Goal: Obtain resource: Download file/media

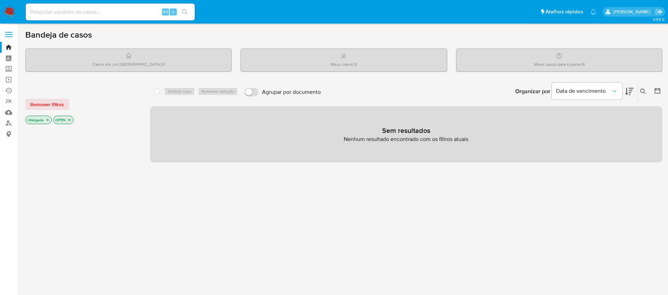
drag, startPoint x: 0, startPoint y: 0, endPoint x: 306, endPoint y: 234, distance: 385.5
click at [315, 234] on div "select-all-cases-checkbox Atribuir caso Remover seleção Agrupar por documento O…" at bounding box center [406, 239] width 512 height 319
click at [10, 6] on img at bounding box center [10, 12] width 12 height 12
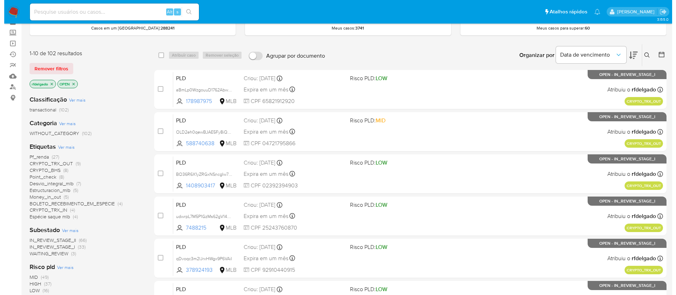
scroll to position [53, 0]
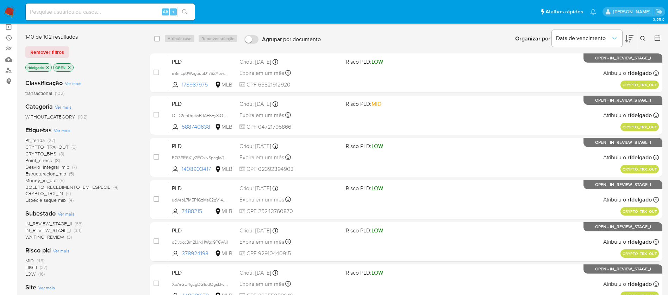
click at [61, 129] on span "Ver mais" at bounding box center [62, 130] width 17 height 6
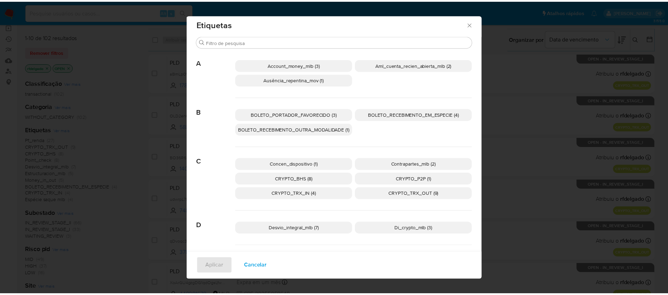
scroll to position [0, 0]
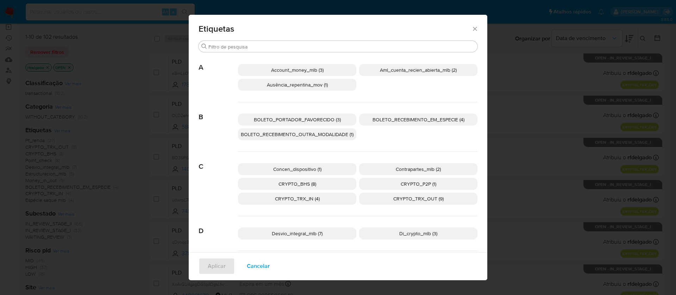
click at [472, 29] on icon "Fechar" at bounding box center [474, 28] width 7 height 7
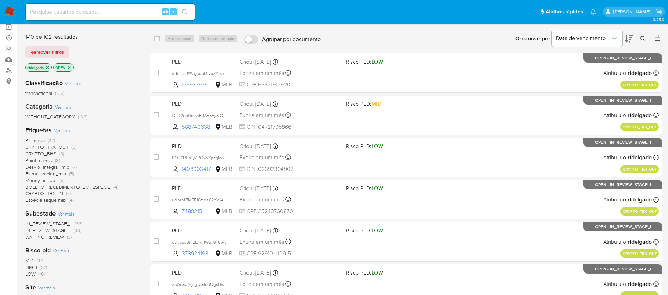
click at [38, 140] on span "Pf_renda" at bounding box center [34, 140] width 19 height 7
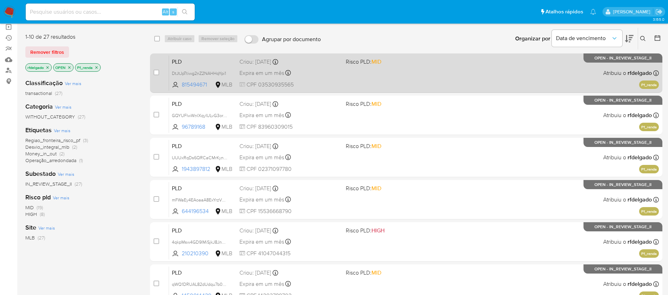
click at [377, 73] on div "PLD DtJtJpTtiwg2nZ2NAHHqYpi1 815494671 MLB Risco PLD: MID Criou: 12/08/2025 Cri…" at bounding box center [414, 73] width 490 height 36
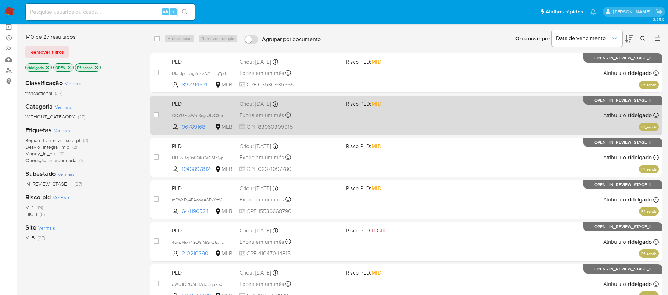
click at [323, 114] on div "Expira em um mês Expira em 26/09/2025 00:29:16" at bounding box center [289, 116] width 101 height 10
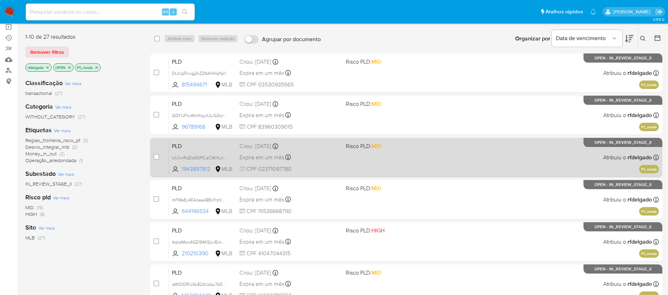
click at [307, 154] on div "Expira em um mês Expira em 26/09/2025 00:25:55" at bounding box center [289, 158] width 101 height 10
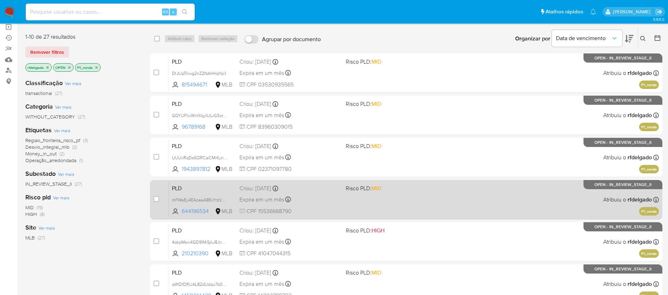
click at [304, 193] on div "PLD mFWaEy4EAoaaA8ExYrzVwall 644196534 MLB Risco PLD: MID Criou: 12/08/2025 Cri…" at bounding box center [414, 200] width 490 height 36
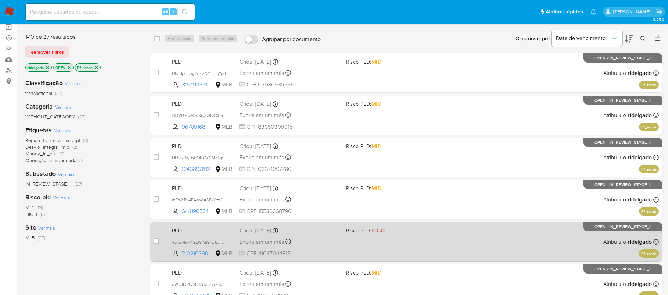
click at [311, 242] on div "Expira em um mês Expira em 26/09/2025 00:25:17" at bounding box center [289, 242] width 101 height 10
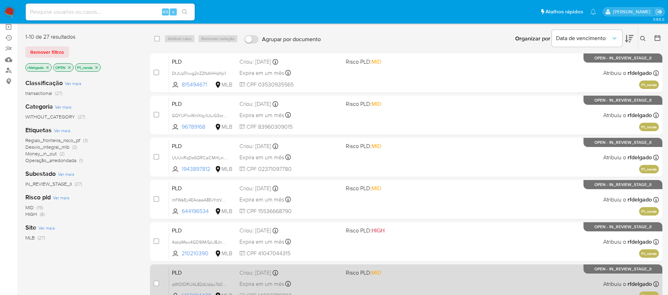
click at [300, 286] on div "Expira em um mês Expira em 26/09/2025 00:18:24" at bounding box center [289, 285] width 101 height 10
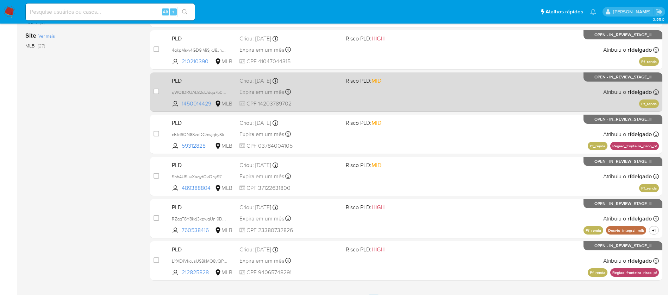
scroll to position [261, 0]
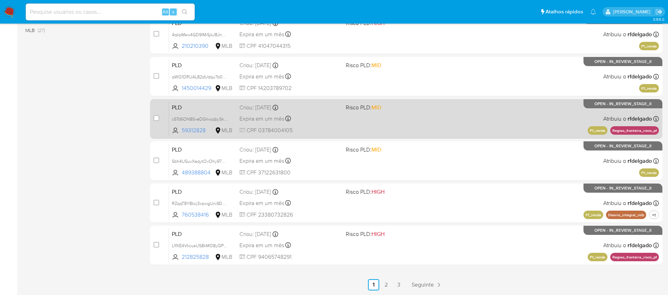
click at [323, 119] on div "Expira em um mês Expira em 26/09/2025 00:18:08" at bounding box center [289, 119] width 101 height 10
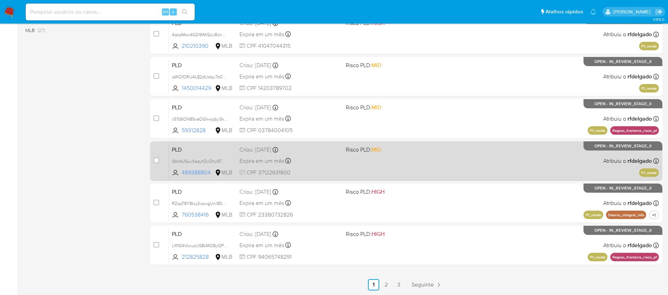
click at [309, 163] on div "Expira em um mês Expira em 26/09/2025 00:18:01" at bounding box center [289, 161] width 101 height 10
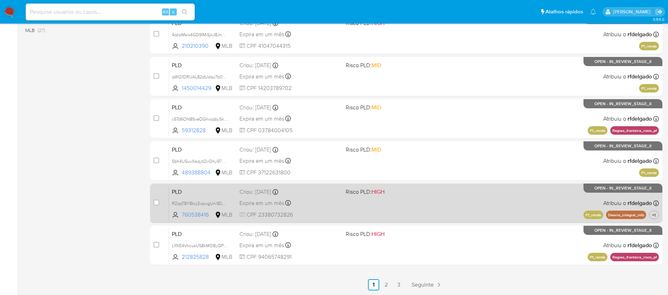
click at [323, 208] on div "Expira em um mês Expira em 26/09/2025 00:14:19" at bounding box center [289, 204] width 101 height 10
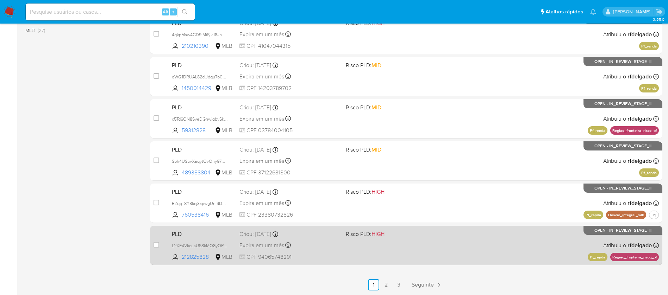
click at [340, 239] on div "PLD L1fXE4VkcusUS8kMO8yQPq2i 212825828 MLB Risco PLD: HIGH Criou: 12/08/2025 Cr…" at bounding box center [414, 246] width 490 height 36
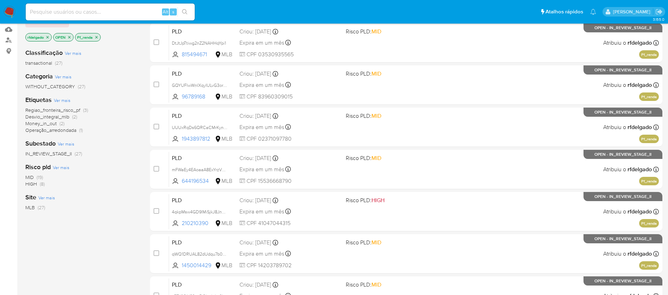
scroll to position [0, 0]
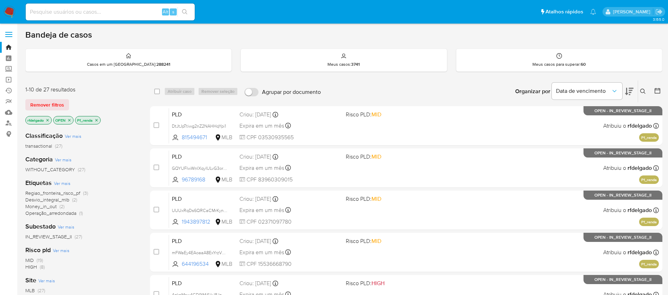
click at [142, 10] on input at bounding box center [110, 11] width 169 height 9
paste input "DtJtJpTtiwg2nZ2NAHHqYpi1"
type input "DtJtJpTtiwg2nZ2NAHHqYpi1"
click at [181, 11] on button "search-icon" at bounding box center [184, 12] width 14 height 10
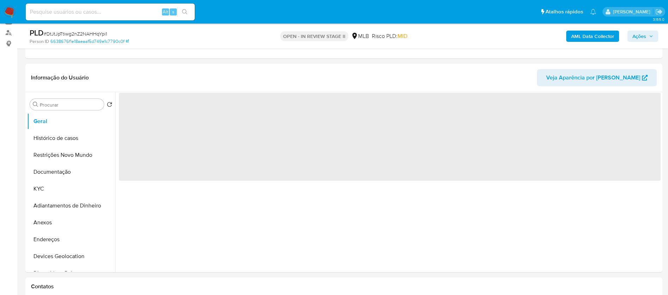
scroll to position [106, 0]
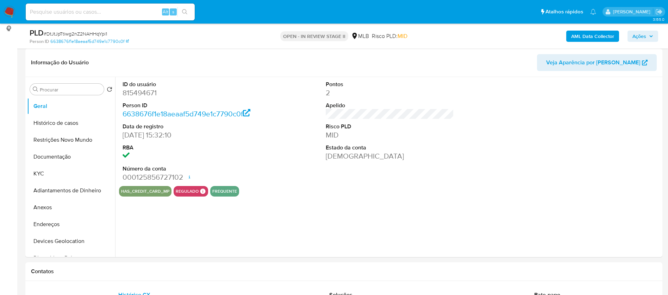
select select "10"
click at [76, 175] on button "KYC" at bounding box center [68, 173] width 82 height 17
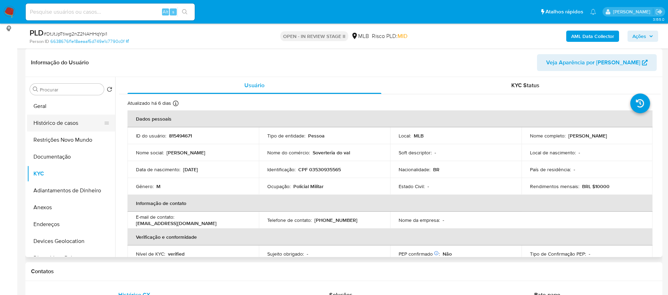
click at [55, 127] on button "Histórico de casos" at bounding box center [68, 123] width 82 height 17
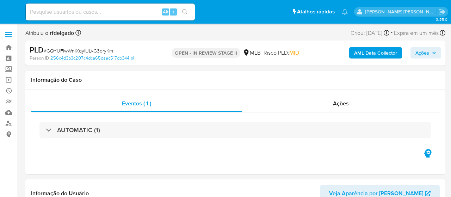
select select "10"
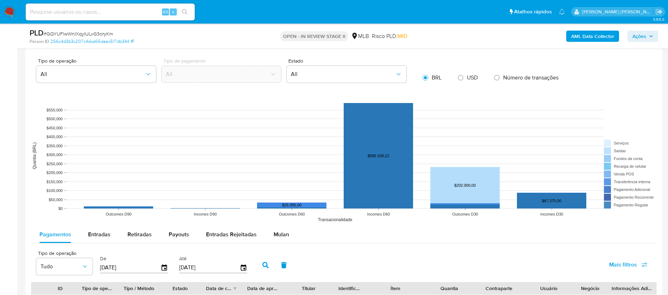
scroll to position [634, 0]
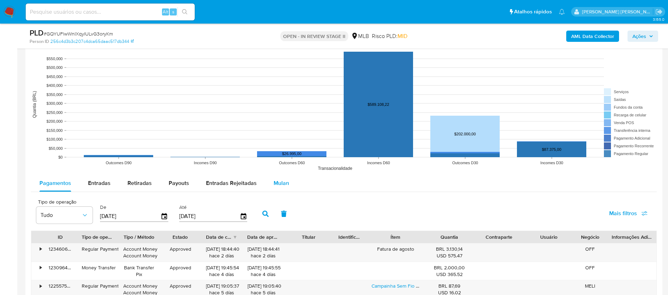
click at [274, 185] on span "Mulan" at bounding box center [281, 183] width 15 height 8
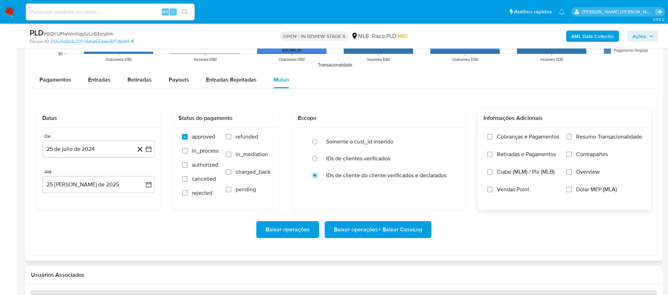
scroll to position [739, 0]
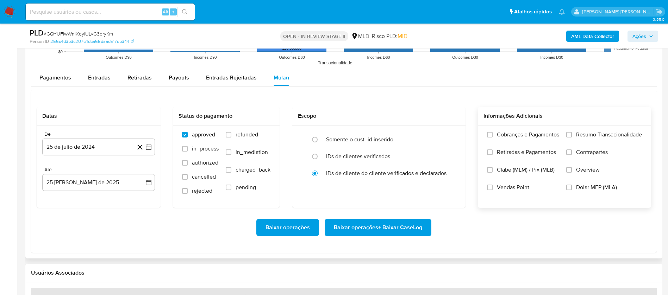
click at [450, 133] on span "Resumo Transacionalidade" at bounding box center [609, 134] width 66 height 7
click at [450, 133] on input "Resumo Transacionalidade" at bounding box center [569, 135] width 6 height 6
click at [450, 188] on label "Vendas Point" at bounding box center [523, 193] width 72 height 18
click at [450, 188] on input "Vendas Point" at bounding box center [490, 188] width 6 height 6
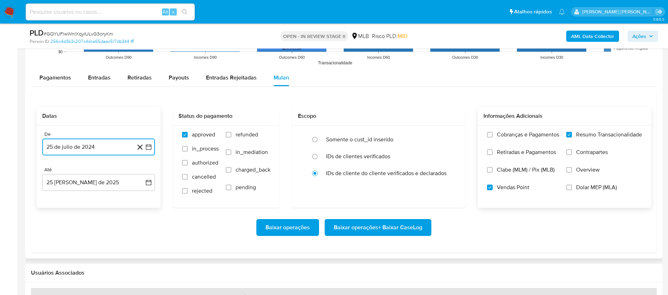
click at [102, 150] on button "25 de julio de 2024" at bounding box center [98, 147] width 113 height 17
click at [100, 175] on span "julio 2024" at bounding box center [95, 172] width 26 height 7
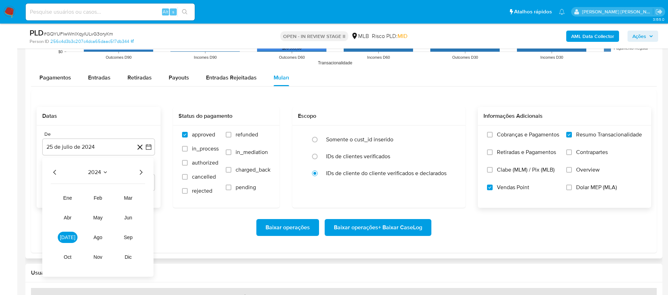
click at [139, 170] on icon "Año siguiente" at bounding box center [141, 172] width 8 height 8
click at [68, 196] on span "[DATE]" at bounding box center [67, 238] width 15 height 6
click at [71, 196] on button "1" at bounding box center [70, 198] width 11 height 11
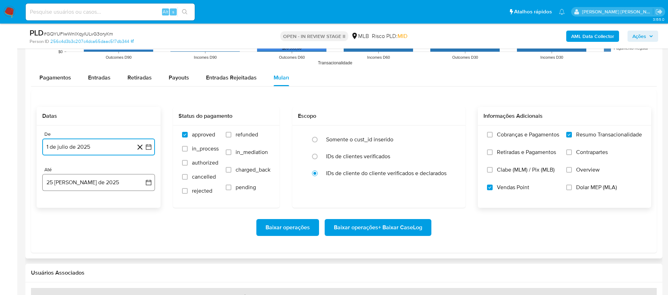
click at [93, 179] on button "25 [PERSON_NAME] de 2025" at bounding box center [98, 182] width 113 height 17
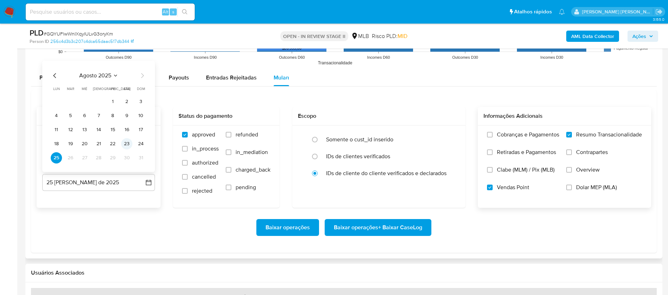
click at [127, 141] on button "23" at bounding box center [126, 143] width 11 height 11
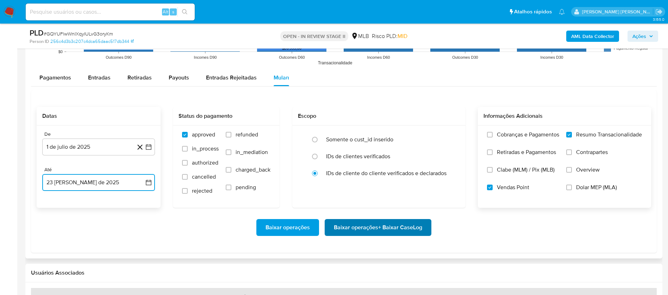
click at [390, 196] on span "Baixar operações + Baixar CaseLog" at bounding box center [378, 227] width 88 height 15
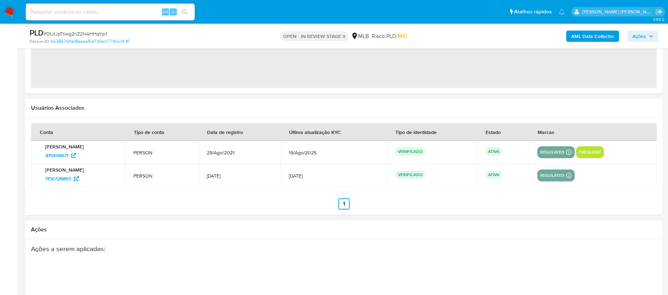
scroll to position [902, 0]
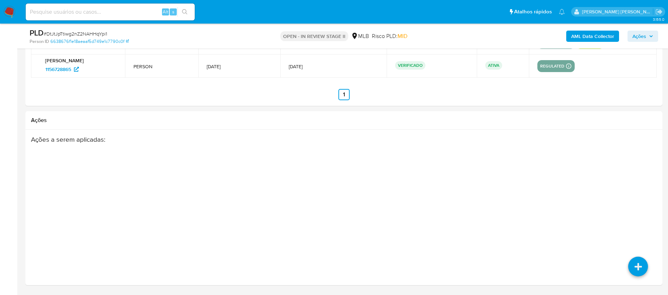
select select "10"
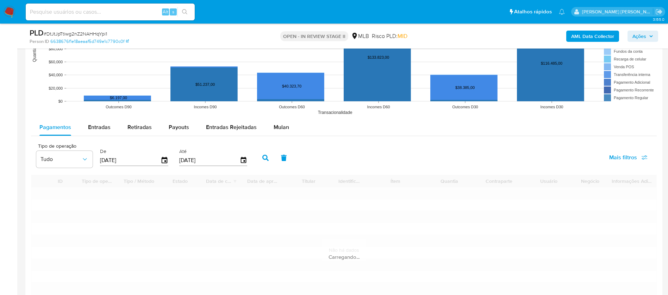
scroll to position [690, 0]
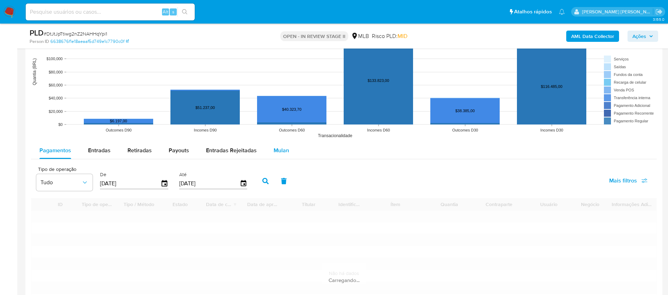
click at [283, 149] on span "Mulan" at bounding box center [281, 150] width 15 height 8
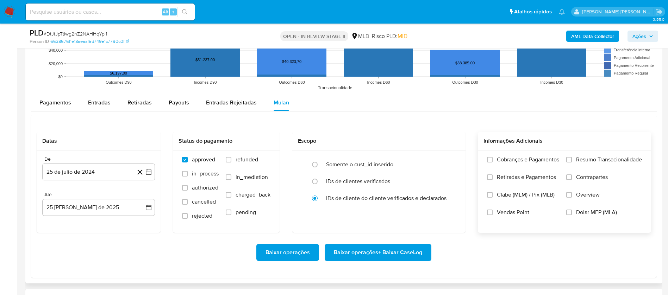
scroll to position [743, 0]
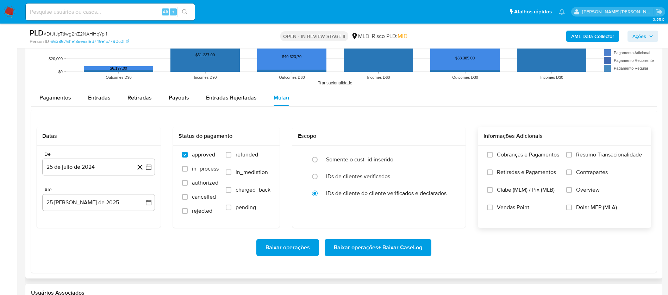
click at [450, 150] on div "Cobranças e Pagamentos Retiradas e Pagamentos Clabe (MLM) / Pix (MLB) Vendas Po…" at bounding box center [564, 187] width 173 height 82
click at [450, 154] on span "Resumo Transacionalidade" at bounding box center [609, 154] width 66 height 7
click at [450, 154] on input "Resumo Transacionalidade" at bounding box center [569, 155] width 6 height 6
click at [450, 196] on span "Vendas Point" at bounding box center [513, 207] width 32 height 7
click at [450, 196] on input "Vendas Point" at bounding box center [490, 208] width 6 height 6
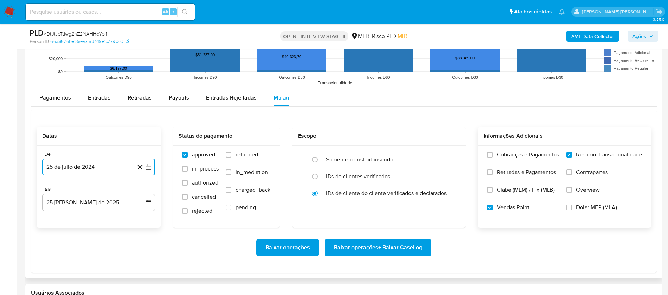
click at [105, 169] on button "25 de julio de 2024" at bounding box center [98, 167] width 113 height 17
click at [94, 193] on span "julio 2024" at bounding box center [95, 192] width 26 height 7
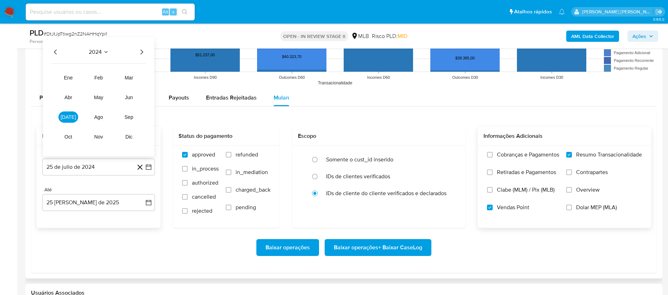
click at [142, 49] on icon "Año siguiente" at bounding box center [141, 52] width 8 height 8
click at [66, 118] on span "[DATE]" at bounding box center [68, 117] width 15 height 6
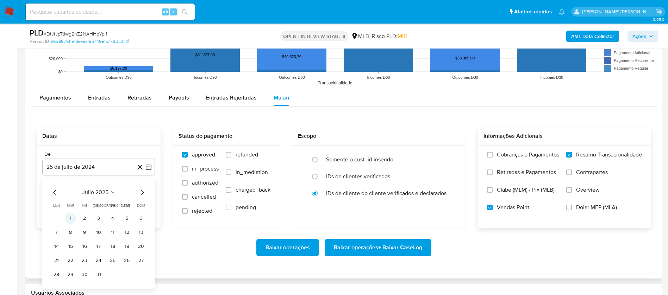
click at [71, 196] on button "1" at bounding box center [70, 218] width 11 height 11
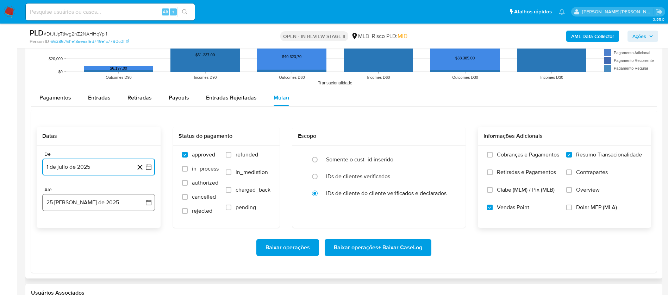
click at [75, 196] on button "25 [PERSON_NAME] de 2025" at bounding box center [98, 202] width 113 height 17
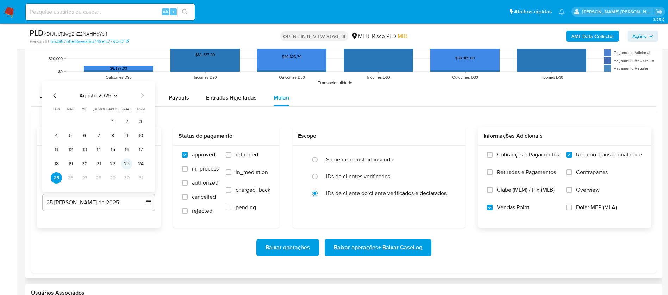
click at [128, 163] on button "23" at bounding box center [126, 163] width 11 height 11
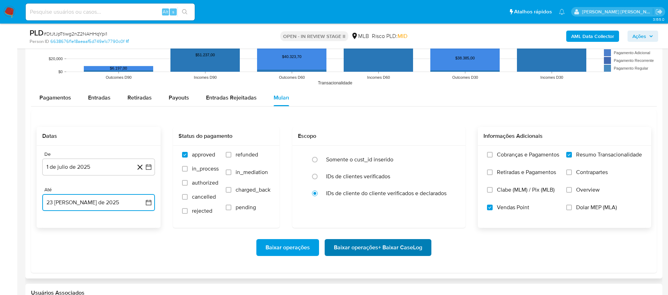
click at [385, 196] on span "Baixar operações + Baixar CaseLog" at bounding box center [378, 247] width 88 height 15
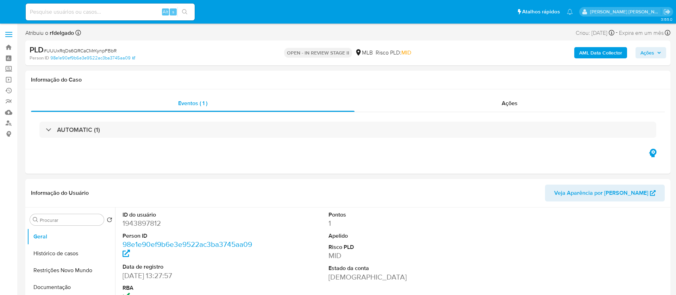
select select "10"
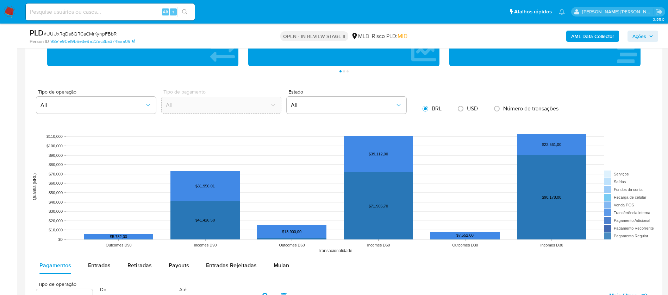
scroll to position [634, 0]
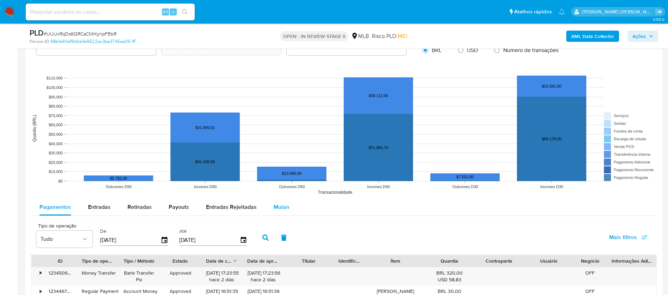
click at [281, 208] on span "Mulan" at bounding box center [281, 207] width 15 height 8
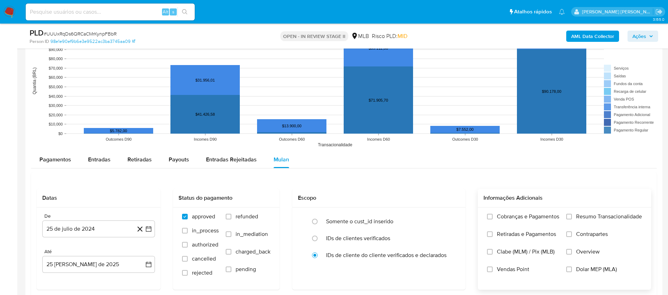
scroll to position [739, 0]
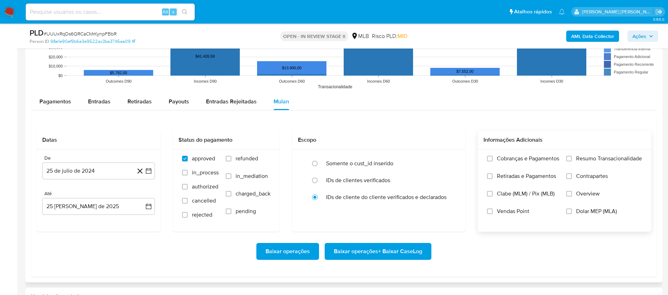
click at [593, 159] on span "Resumo Transacionalidade" at bounding box center [609, 158] width 66 height 7
click at [572, 159] on input "Resumo Transacionalidade" at bounding box center [569, 159] width 6 height 6
click at [514, 212] on span "Vendas Point" at bounding box center [513, 211] width 32 height 7
click at [493, 212] on input "Vendas Point" at bounding box center [490, 212] width 6 height 6
click at [88, 169] on button "25 de julio de 2024" at bounding box center [98, 171] width 113 height 17
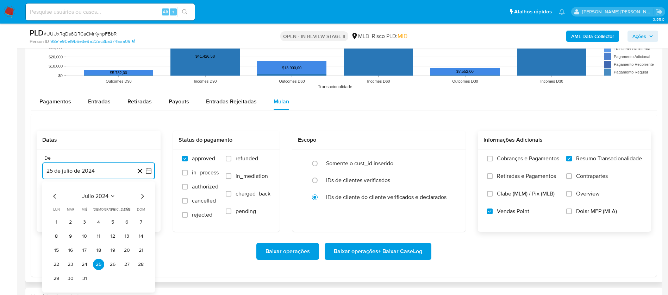
click at [89, 194] on span "julio 2024" at bounding box center [95, 196] width 26 height 7
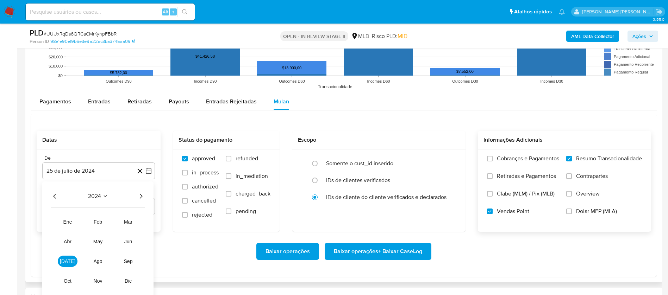
click at [141, 198] on icon "Año siguiente" at bounding box center [141, 196] width 3 height 5
click at [64, 261] on span "[DATE]" at bounding box center [67, 262] width 15 height 6
click at [69, 220] on button "1" at bounding box center [70, 222] width 11 height 11
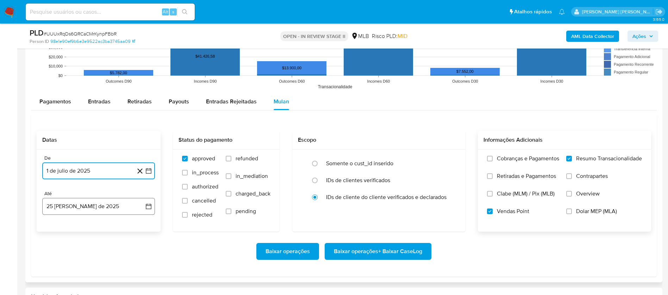
click at [80, 207] on button "25 [PERSON_NAME] de 2025" at bounding box center [98, 206] width 113 height 17
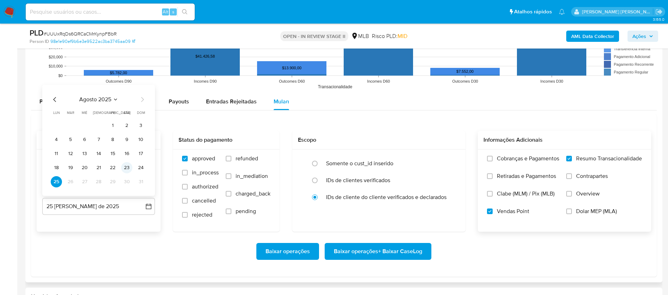
click at [127, 166] on button "23" at bounding box center [126, 167] width 11 height 11
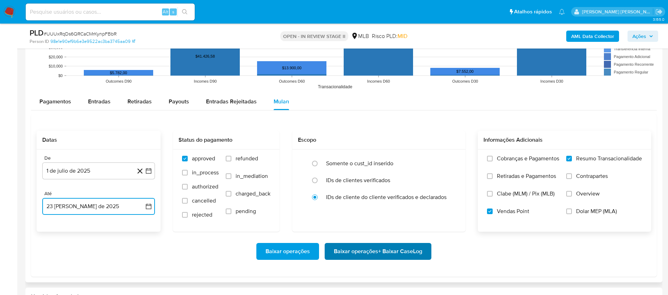
click at [338, 249] on span "Baixar operações + Baixar CaseLog" at bounding box center [378, 251] width 88 height 15
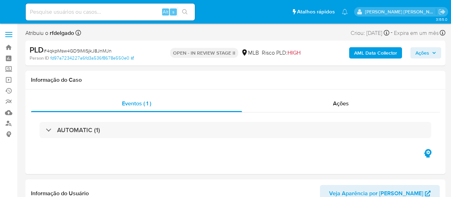
select select "10"
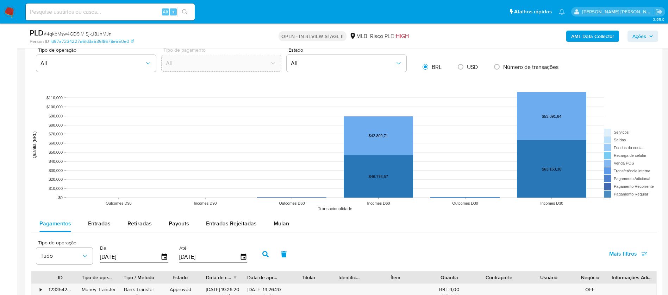
scroll to position [581, 0]
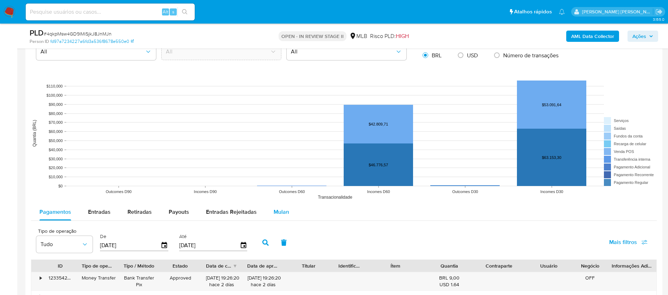
click at [283, 196] on span "Mulan" at bounding box center [281, 212] width 15 height 8
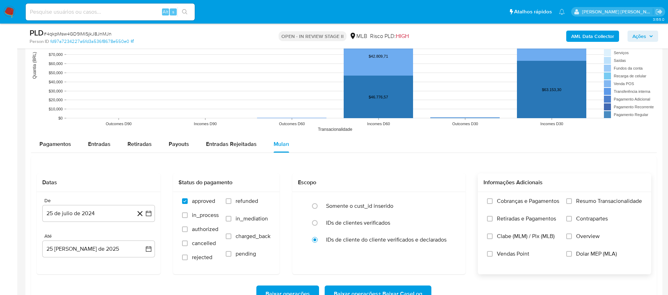
scroll to position [739, 0]
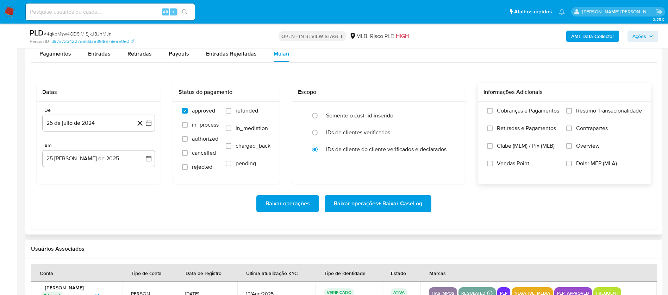
click at [450, 113] on span "Resumo Transacionalidade" at bounding box center [609, 110] width 66 height 7
click at [450, 113] on input "Resumo Transacionalidade" at bounding box center [569, 111] width 6 height 6
click at [450, 162] on span "Vendas Point" at bounding box center [513, 163] width 32 height 7
click at [450, 162] on input "Vendas Point" at bounding box center [490, 164] width 6 height 6
click at [85, 118] on button "25 de julio de 2024" at bounding box center [98, 123] width 113 height 17
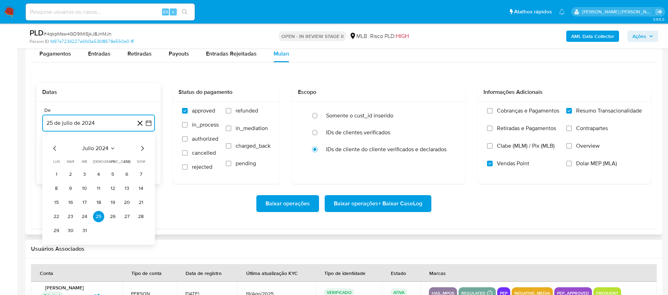
click at [96, 148] on span "julio 2024" at bounding box center [95, 148] width 26 height 7
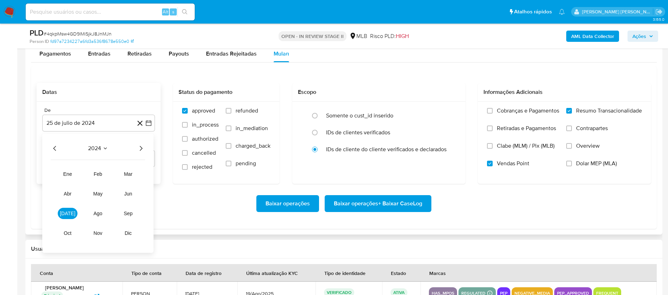
click at [139, 148] on icon "Año siguiente" at bounding box center [141, 148] width 8 height 8
click at [65, 196] on button "[DATE]" at bounding box center [68, 213] width 20 height 11
click at [68, 176] on button "1" at bounding box center [70, 174] width 11 height 11
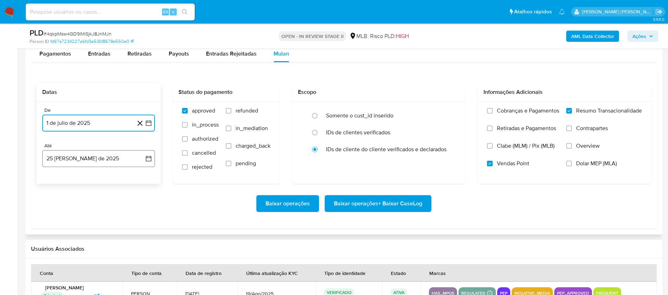
click at [77, 159] on button "25 [PERSON_NAME] de 2025" at bounding box center [98, 158] width 113 height 17
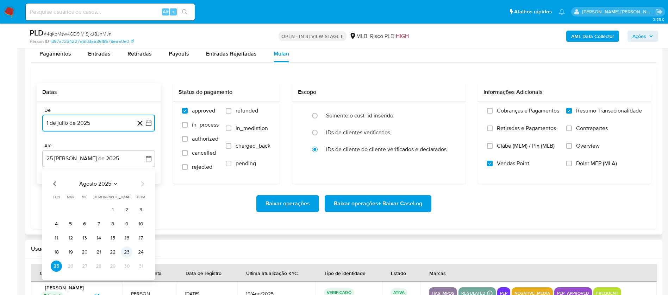
click at [126, 196] on button "23" at bounding box center [126, 252] width 11 height 11
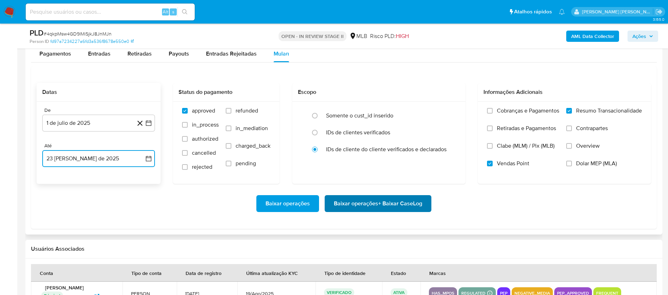
click at [377, 196] on span "Baixar operações + Baixar CaseLog" at bounding box center [378, 203] width 88 height 15
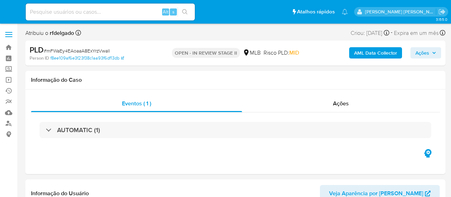
select select "10"
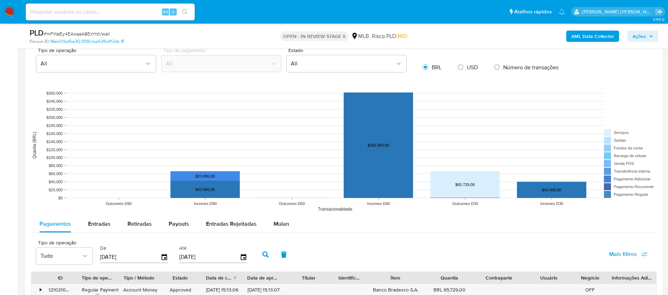
scroll to position [687, 0]
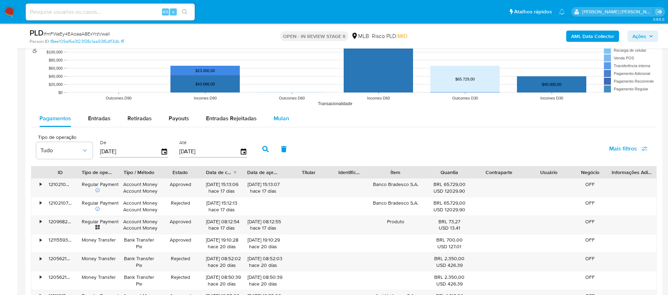
click at [282, 117] on span "Mulan" at bounding box center [281, 118] width 15 height 8
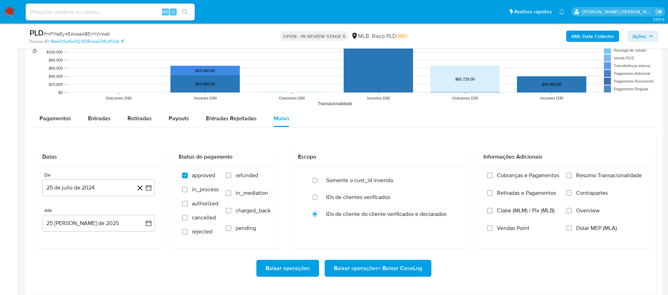
scroll to position [739, 0]
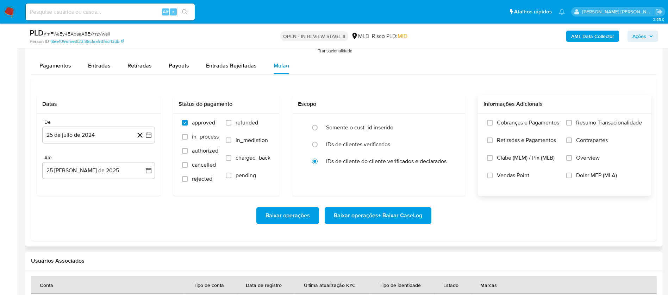
click at [450, 120] on span "Resumo Transacionalidade" at bounding box center [609, 122] width 66 height 7
click at [450, 120] on input "Resumo Transacionalidade" at bounding box center [569, 123] width 6 height 6
click at [450, 177] on span "Vendas Point" at bounding box center [513, 175] width 32 height 7
click at [450, 177] on input "Vendas Point" at bounding box center [490, 176] width 6 height 6
click at [105, 136] on button "25 de julio de 2024" at bounding box center [98, 135] width 113 height 17
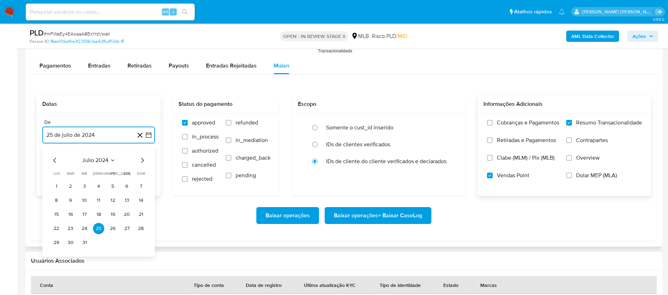
click at [105, 159] on span "julio 2024" at bounding box center [95, 160] width 26 height 7
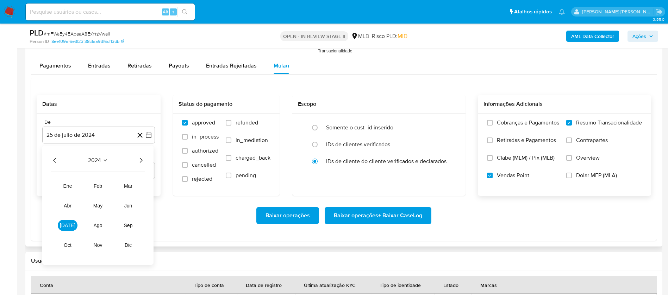
click at [139, 157] on icon "Año siguiente" at bounding box center [141, 160] width 8 height 8
click at [68, 196] on span "[DATE]" at bounding box center [67, 226] width 15 height 6
click at [72, 187] on button "1" at bounding box center [70, 186] width 11 height 11
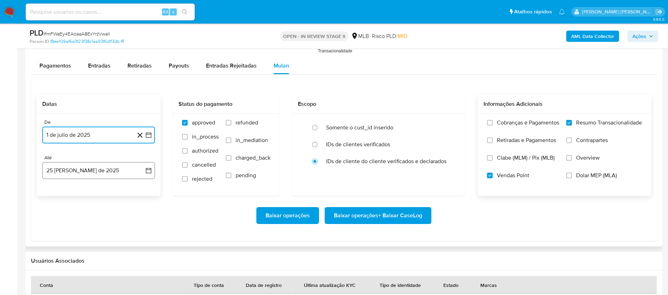
click at [80, 172] on button "25 [PERSON_NAME] de 2025" at bounding box center [98, 170] width 113 height 17
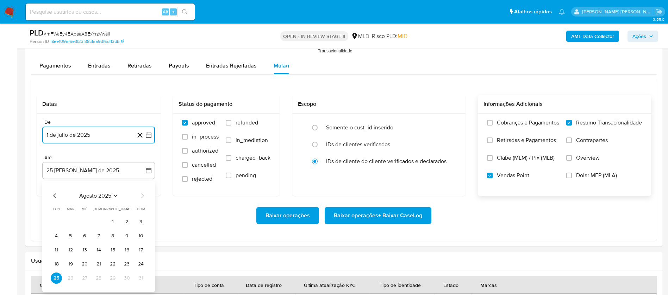
drag, startPoint x: 128, startPoint y: 267, endPoint x: 133, endPoint y: 266, distance: 4.6
click at [128, 196] on button "23" at bounding box center [126, 264] width 11 height 11
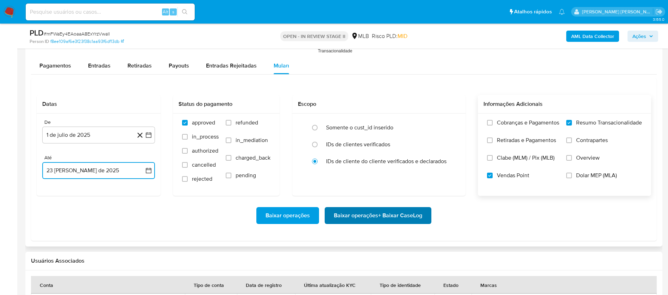
click at [350, 196] on span "Baixar operações + Baixar CaseLog" at bounding box center [378, 215] width 88 height 15
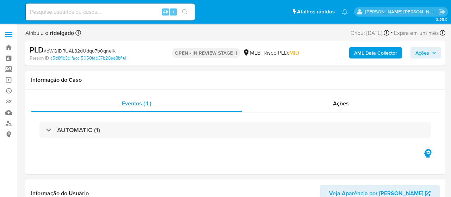
select select "10"
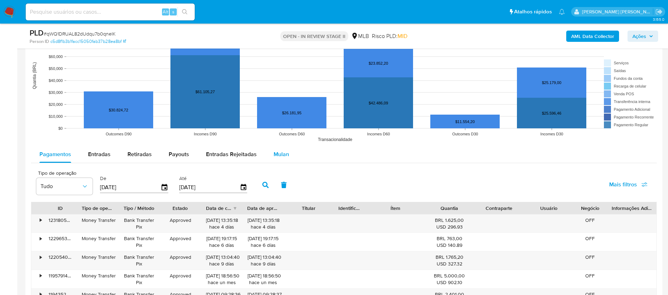
click at [275, 151] on span "Mulan" at bounding box center [281, 154] width 15 height 8
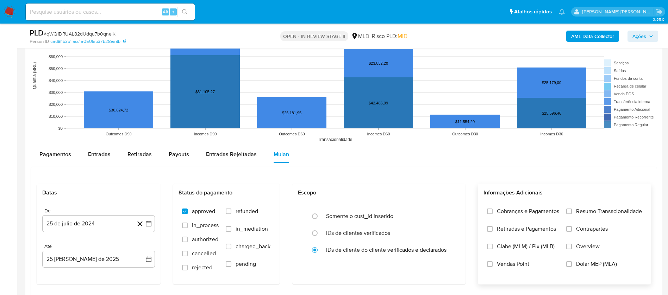
scroll to position [739, 0]
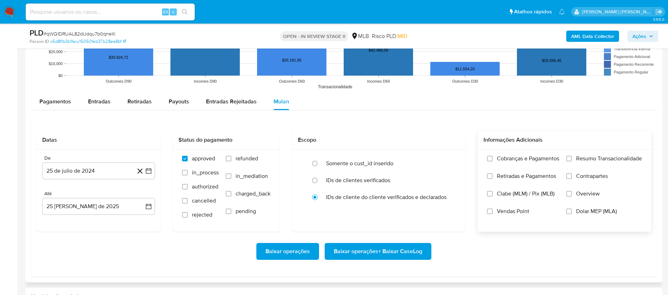
click at [450, 156] on span "Resumo Transacionalidade" at bounding box center [609, 158] width 66 height 7
click at [450, 156] on input "Resumo Transacionalidade" at bounding box center [569, 159] width 6 height 6
click at [450, 196] on label "Vendas Point" at bounding box center [523, 217] width 72 height 18
click at [450, 196] on input "Vendas Point" at bounding box center [490, 212] width 6 height 6
click at [73, 168] on button "25 de julio de 2024" at bounding box center [98, 171] width 113 height 17
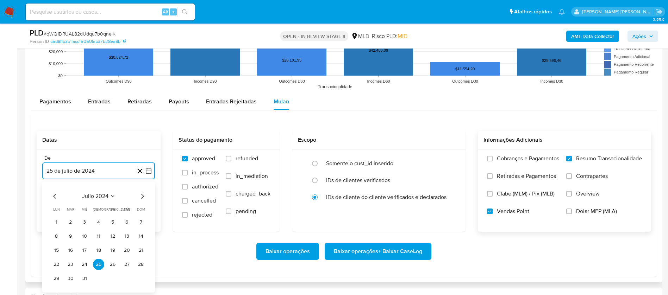
click at [94, 196] on span "julio 2024" at bounding box center [95, 196] width 26 height 7
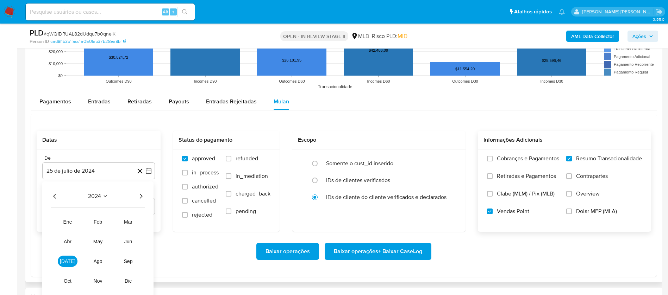
click at [140, 195] on icon "Año siguiente" at bounding box center [141, 196] width 8 height 8
click at [70, 196] on span "[DATE]" at bounding box center [67, 262] width 15 height 6
click at [70, 196] on button "1" at bounding box center [70, 222] width 11 height 11
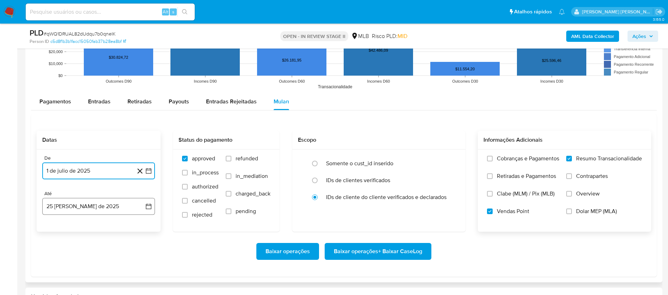
click at [82, 196] on button "25 [PERSON_NAME] de 2025" at bounding box center [98, 206] width 113 height 17
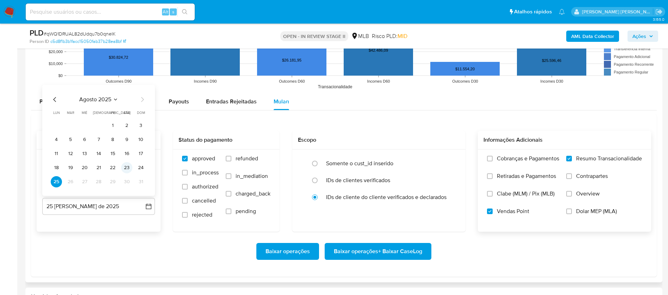
click at [131, 166] on button "23" at bounding box center [126, 167] width 11 height 11
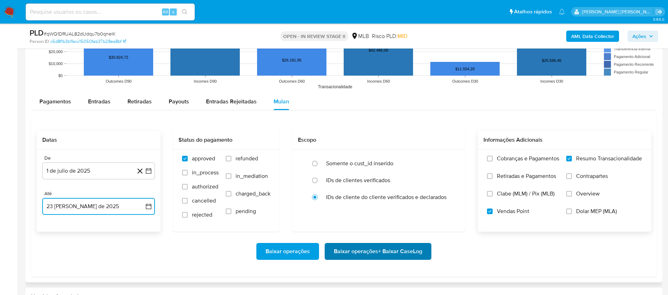
click at [353, 196] on span "Baixar operações + Baixar CaseLog" at bounding box center [378, 251] width 88 height 15
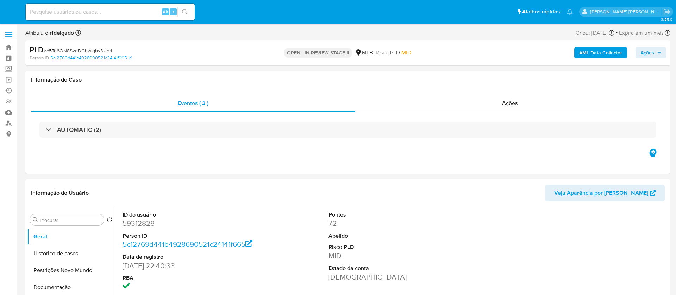
select select "10"
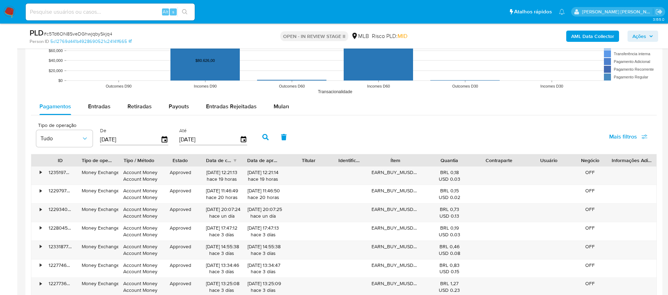
scroll to position [739, 0]
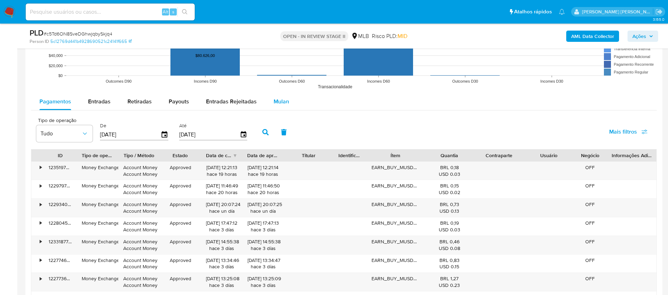
click at [282, 98] on span "Mulan" at bounding box center [281, 102] width 15 height 8
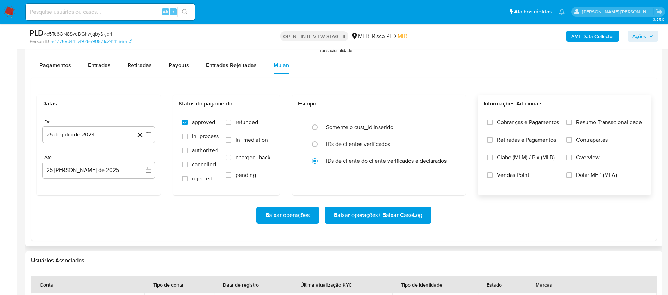
scroll to position [792, 0]
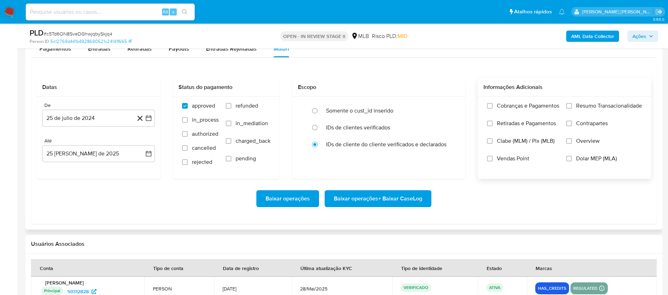
click at [588, 103] on span "Resumo Transacionalidade" at bounding box center [609, 105] width 66 height 7
click at [572, 103] on input "Resumo Transacionalidade" at bounding box center [569, 106] width 6 height 6
click at [507, 155] on span "Vendas Point" at bounding box center [513, 158] width 32 height 7
click at [493, 156] on input "Vendas Point" at bounding box center [490, 159] width 6 height 6
click at [109, 120] on button "25 de julio de 2024" at bounding box center [98, 118] width 113 height 17
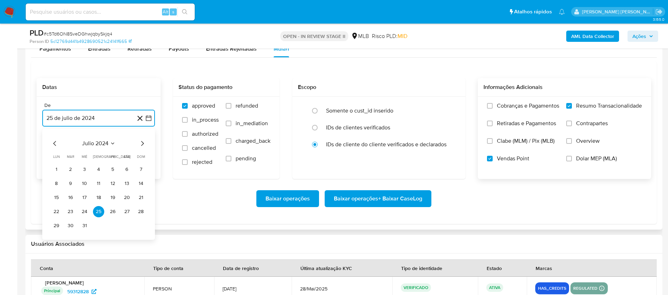
click at [103, 141] on span "julio 2024" at bounding box center [95, 143] width 26 height 7
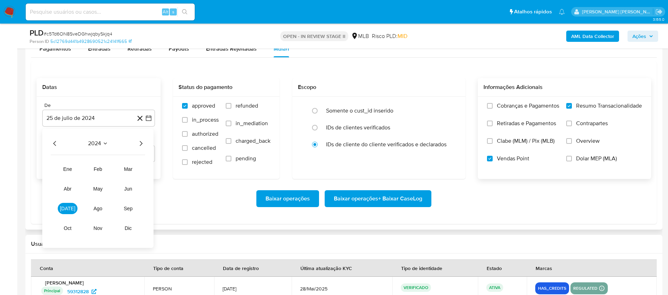
click at [139, 141] on icon "Año siguiente" at bounding box center [141, 143] width 8 height 8
click at [67, 211] on span "[DATE]" at bounding box center [67, 209] width 15 height 6
click at [69, 169] on button "1" at bounding box center [70, 169] width 11 height 11
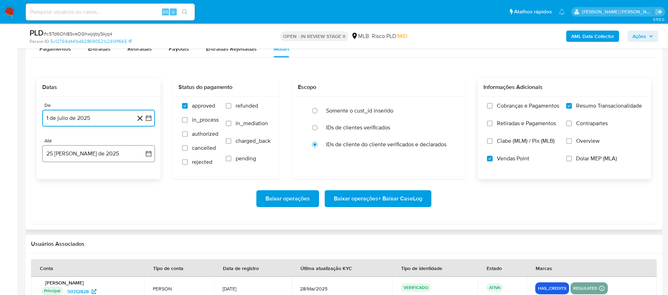
click at [76, 152] on button "25 [PERSON_NAME] de 2025" at bounding box center [98, 153] width 113 height 17
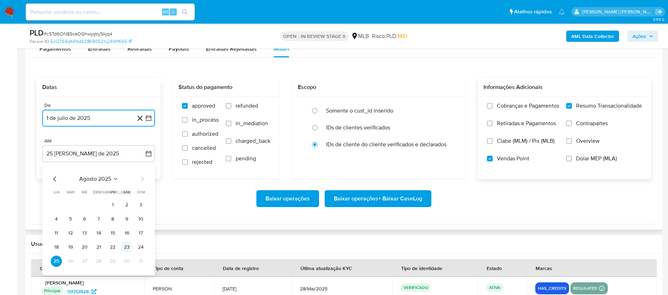
click at [125, 247] on button "23" at bounding box center [126, 247] width 11 height 11
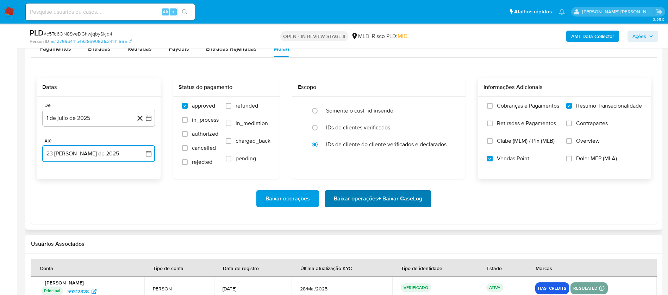
click at [343, 192] on span "Baixar operações + Baixar CaseLog" at bounding box center [378, 198] width 88 height 15
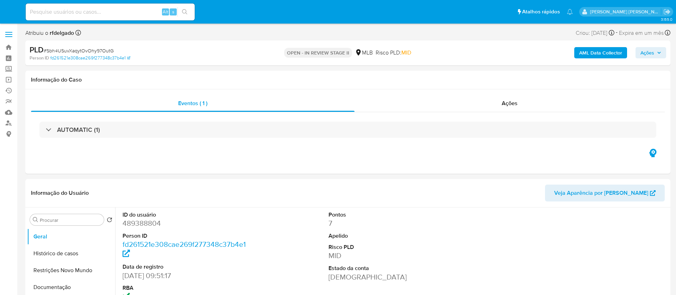
select select "10"
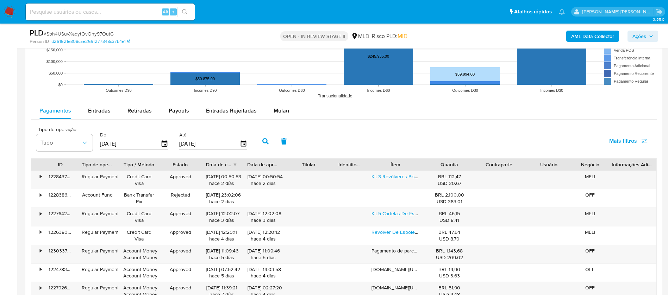
scroll to position [739, 0]
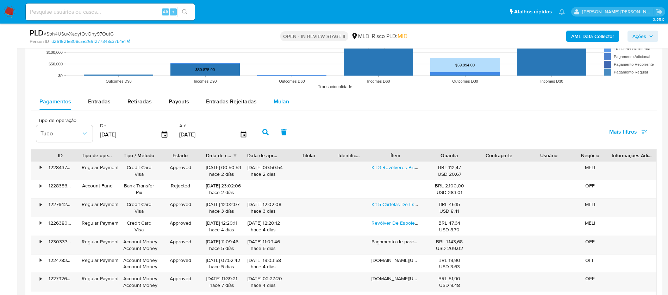
click at [278, 96] on div "Mulan" at bounding box center [281, 101] width 15 height 17
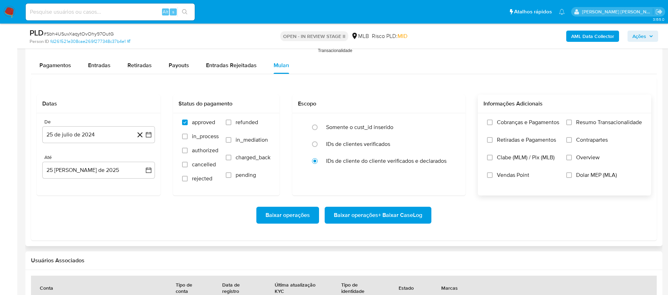
scroll to position [792, 0]
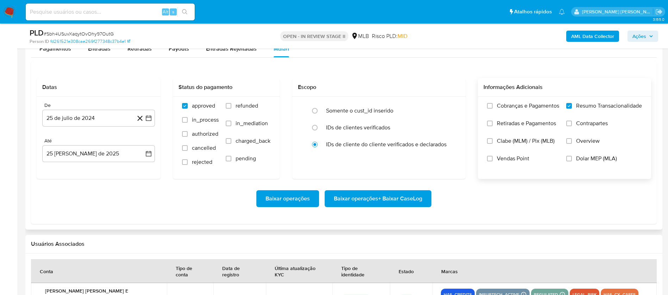
click at [514, 161] on span "Vendas Point" at bounding box center [513, 158] width 32 height 7
click at [493, 161] on input "Vendas Point" at bounding box center [490, 159] width 6 height 6
click at [80, 119] on button "25 de julio de 2024" at bounding box center [98, 118] width 113 height 17
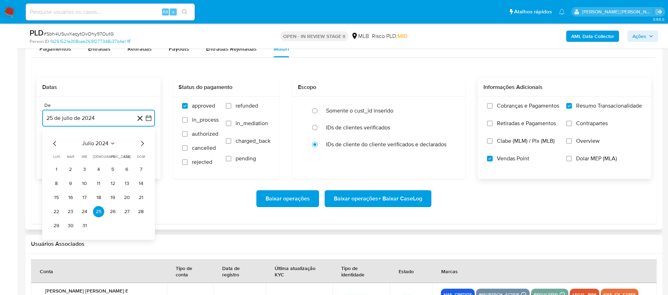
click at [89, 145] on span "julio 2024" at bounding box center [95, 143] width 26 height 7
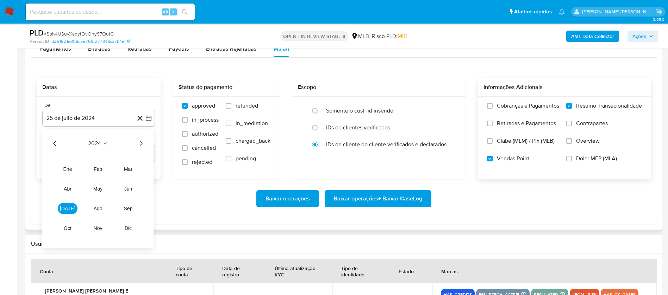
click at [144, 142] on icon "Año siguiente" at bounding box center [141, 143] width 8 height 8
click at [62, 207] on button "[DATE]" at bounding box center [68, 208] width 20 height 11
click at [70, 170] on button "1" at bounding box center [70, 169] width 11 height 11
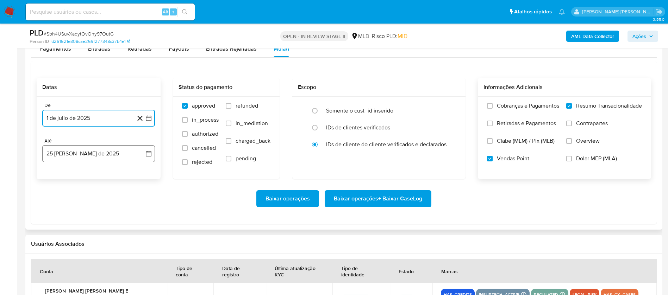
click at [76, 155] on button "25 [PERSON_NAME] de 2025" at bounding box center [98, 153] width 113 height 17
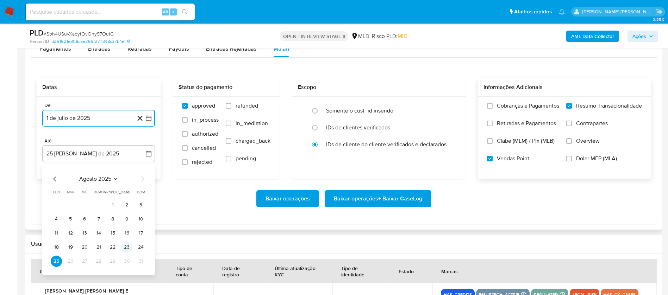
click at [126, 248] on button "23" at bounding box center [126, 247] width 11 height 11
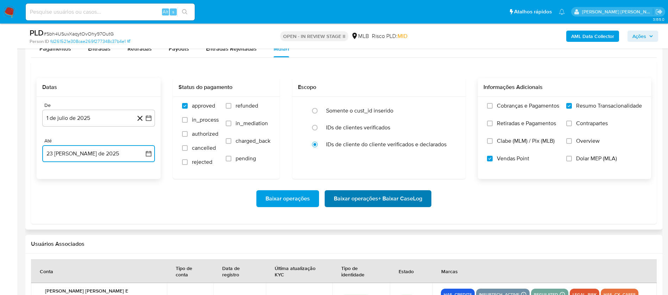
click at [364, 198] on span "Baixar operações + Baixar CaseLog" at bounding box center [378, 198] width 88 height 15
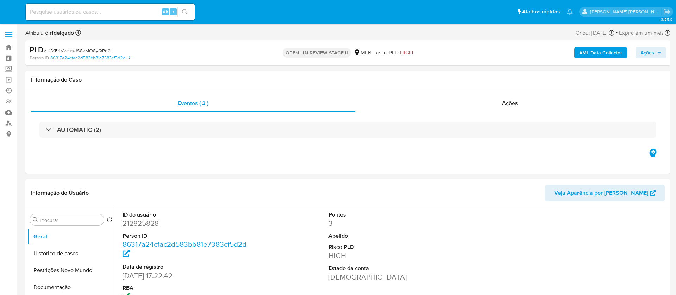
select select "10"
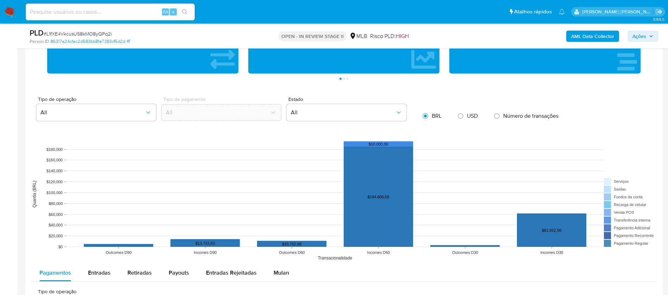
scroll to position [634, 0]
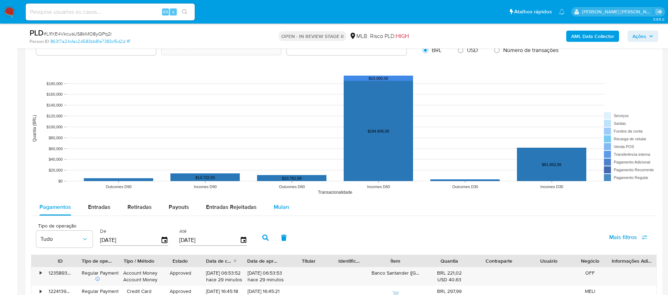
click at [274, 209] on span "Mulan" at bounding box center [281, 207] width 15 height 8
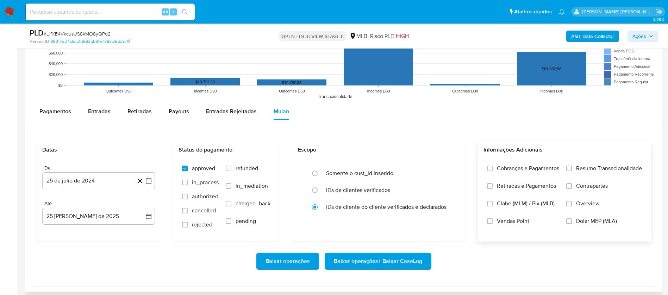
scroll to position [739, 0]
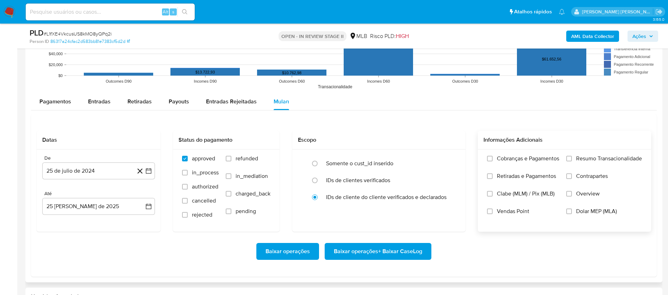
click at [592, 158] on span "Resumo Transacionalidade" at bounding box center [609, 158] width 66 height 7
click at [572, 158] on input "Resumo Transacionalidade" at bounding box center [569, 159] width 6 height 6
click at [509, 209] on span "Vendas Point" at bounding box center [513, 211] width 32 height 7
click at [493, 209] on input "Vendas Point" at bounding box center [490, 212] width 6 height 6
click at [73, 175] on button "25 de julio de 2024" at bounding box center [98, 171] width 113 height 17
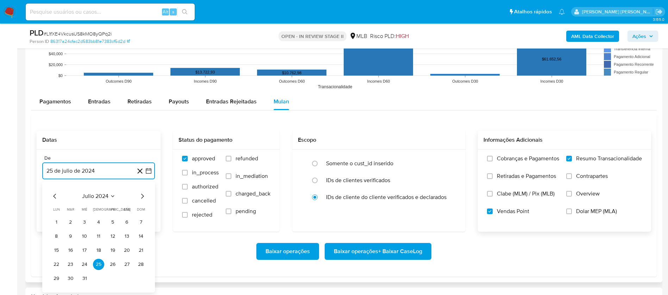
click at [98, 195] on span "julio 2024" at bounding box center [95, 196] width 26 height 7
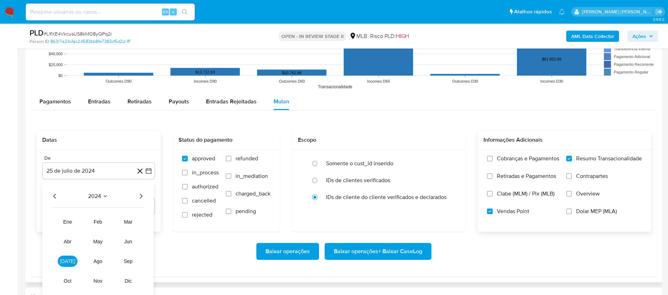
click at [140, 195] on icon "Año siguiente" at bounding box center [141, 196] width 8 height 8
click at [65, 256] on button "[DATE]" at bounding box center [68, 261] width 20 height 11
click at [73, 223] on button "1" at bounding box center [70, 222] width 11 height 11
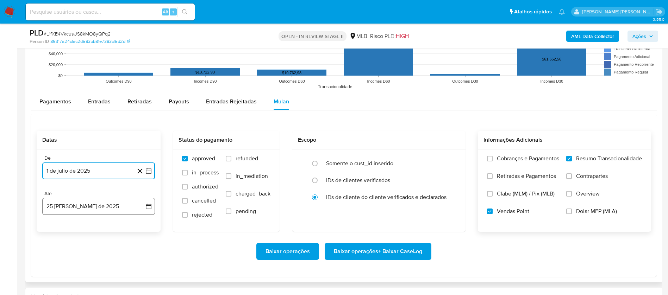
click at [79, 202] on button "25 [PERSON_NAME] de 2025" at bounding box center [98, 206] width 113 height 17
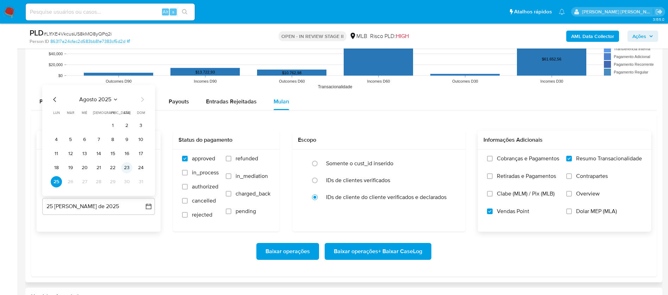
click at [127, 166] on button "23" at bounding box center [126, 167] width 11 height 11
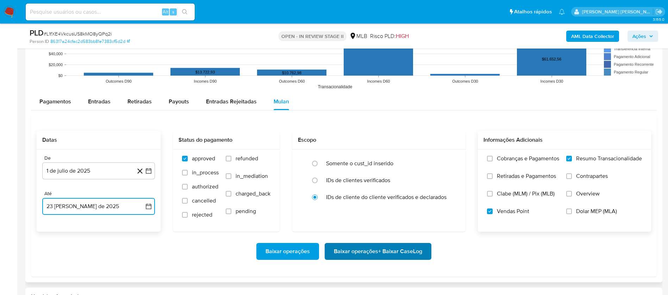
click at [401, 245] on span "Baixar operações + Baixar CaseLog" at bounding box center [378, 251] width 88 height 15
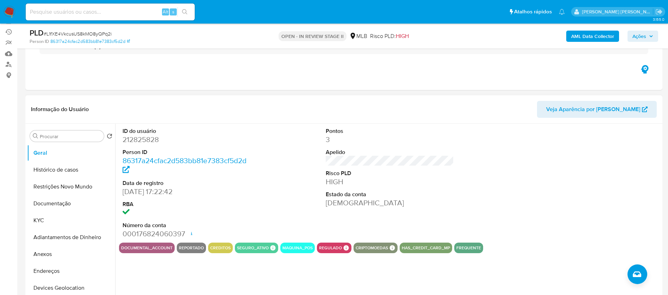
scroll to position [0, 0]
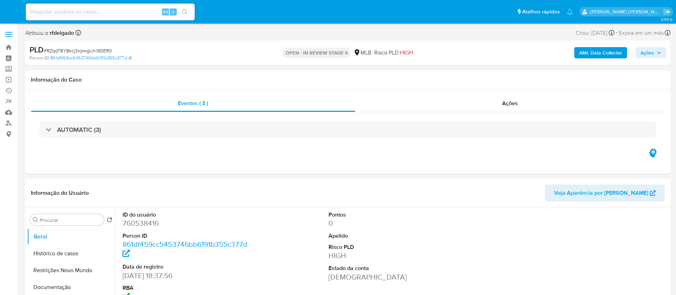
select select "10"
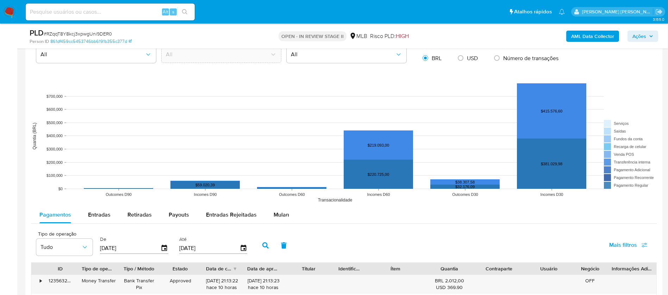
scroll to position [581, 0]
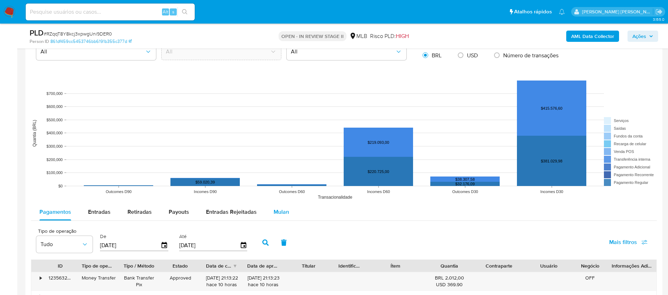
drag, startPoint x: 276, startPoint y: 211, endPoint x: 292, endPoint y: 209, distance: 15.9
click at [276, 211] on span "Mulan" at bounding box center [281, 212] width 15 height 8
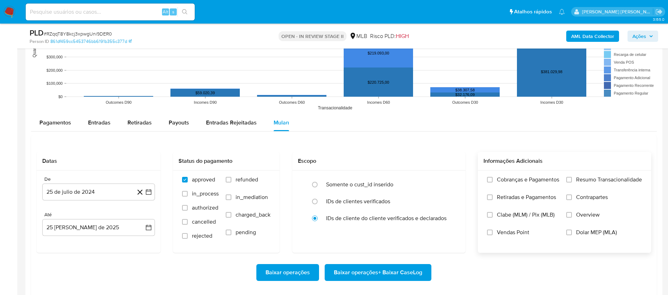
scroll to position [687, 0]
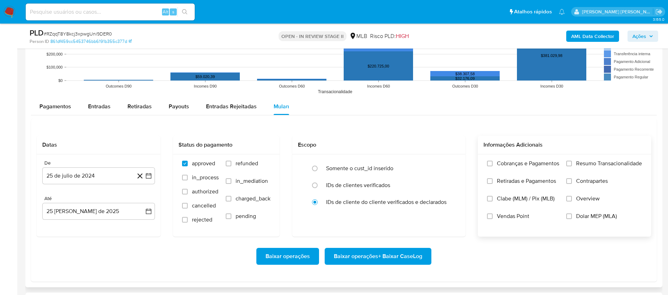
click at [577, 162] on span "Resumo Transacionalidade" at bounding box center [609, 163] width 66 height 7
click at [572, 162] on input "Resumo Transacionalidade" at bounding box center [569, 164] width 6 height 6
click at [503, 217] on span "Vendas Point" at bounding box center [513, 216] width 32 height 7
click at [493, 217] on input "Vendas Point" at bounding box center [490, 217] width 6 height 6
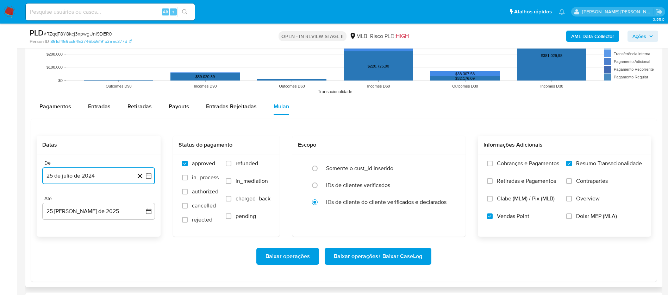
click at [58, 173] on button "25 de julio de 2024" at bounding box center [98, 176] width 113 height 17
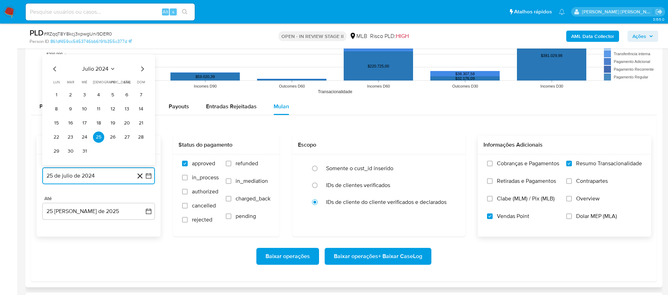
click at [102, 66] on span "julio 2024" at bounding box center [95, 68] width 26 height 7
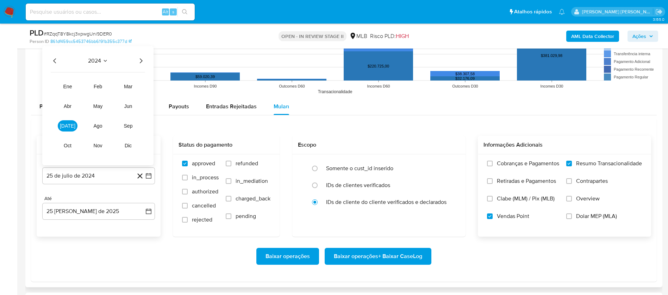
click at [138, 61] on icon "Año siguiente" at bounding box center [141, 61] width 8 height 8
click at [65, 124] on span "[DATE]" at bounding box center [67, 126] width 15 height 6
drag, startPoint x: 74, startPoint y: 98, endPoint x: 79, endPoint y: 107, distance: 10.9
click at [74, 98] on button "1" at bounding box center [70, 94] width 11 height 11
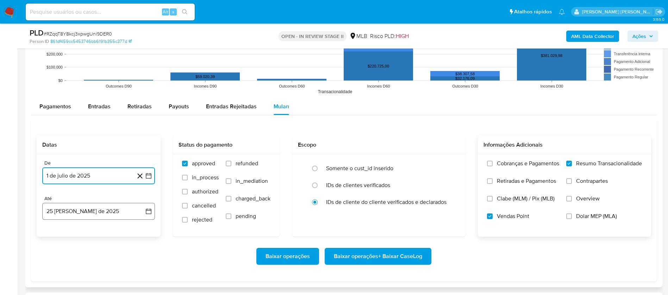
click at [102, 214] on button "25 [PERSON_NAME] de 2025" at bounding box center [98, 211] width 113 height 17
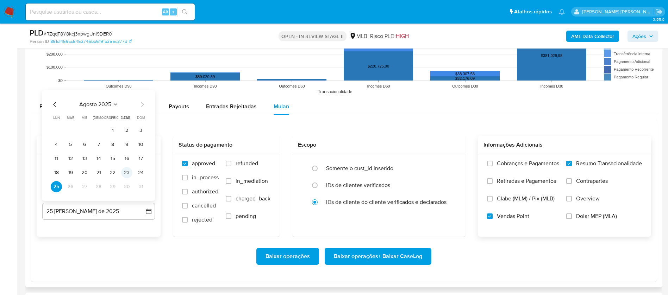
click at [127, 171] on button "23" at bounding box center [126, 172] width 11 height 11
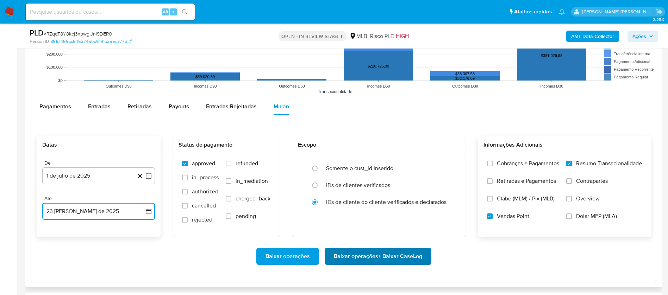
click at [350, 251] on span "Baixar operações + Baixar CaseLog" at bounding box center [378, 256] width 88 height 15
